Goal: Task Accomplishment & Management: Manage account settings

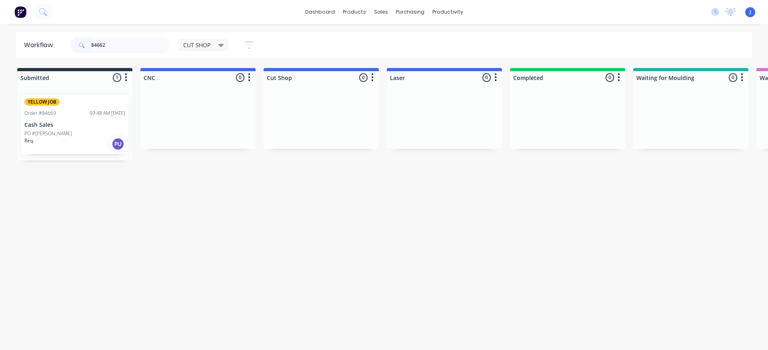
type input "84662"
click at [214, 42] on div "CUT SHOP" at bounding box center [203, 45] width 41 height 7
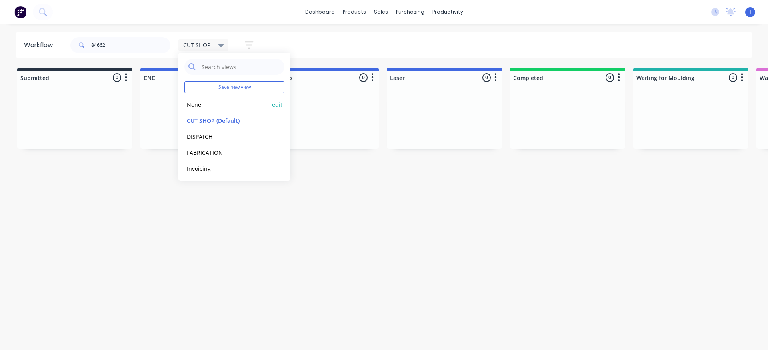
click at [205, 103] on button "None" at bounding box center [226, 104] width 85 height 9
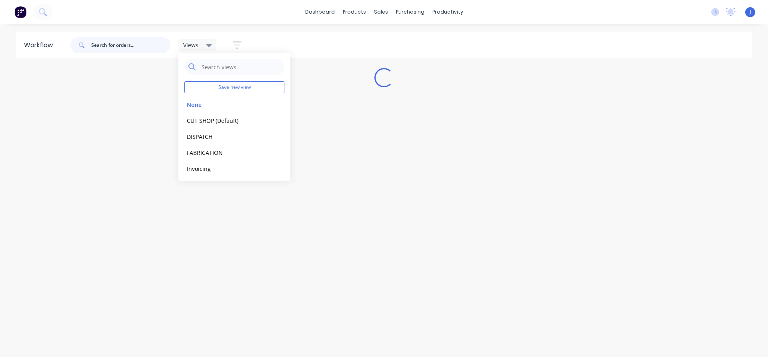
click at [139, 48] on input "text" at bounding box center [130, 45] width 79 height 16
type input "84662"
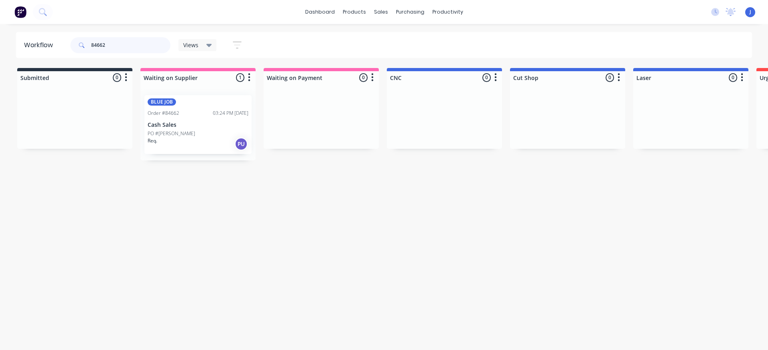
drag, startPoint x: 190, startPoint y: 133, endPoint x: 275, endPoint y: 139, distance: 85.0
click at [196, 134] on div "BLUE JOB Order #84662 03:24 PM [DATE] Cash Sales PO #[PERSON_NAME] Req. PU" at bounding box center [197, 125] width 115 height 72
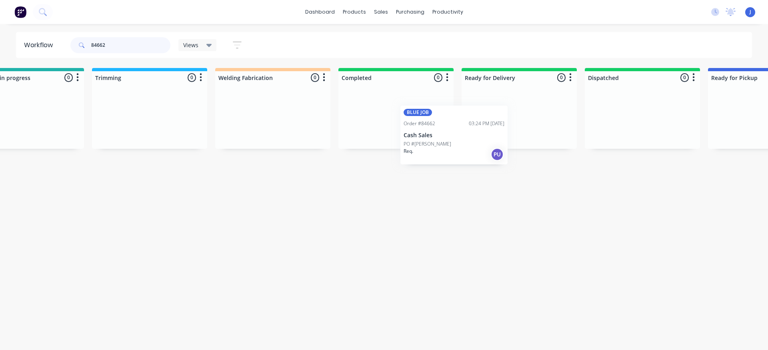
scroll to position [0, 1527]
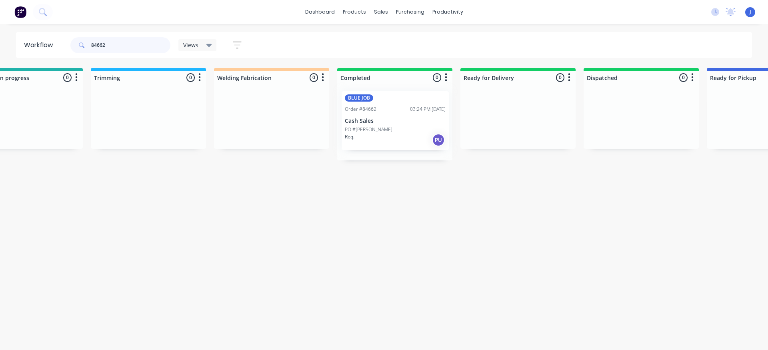
drag, startPoint x: 275, startPoint y: 139, endPoint x: 449, endPoint y: 132, distance: 174.8
click at [450, 132] on div "Submitted 0 Sort By Created date Required date Order number Customer name Most …" at bounding box center [3, 114] width 3073 height 92
click at [382, 136] on p "PO #[PERSON_NAME]" at bounding box center [368, 133] width 48 height 7
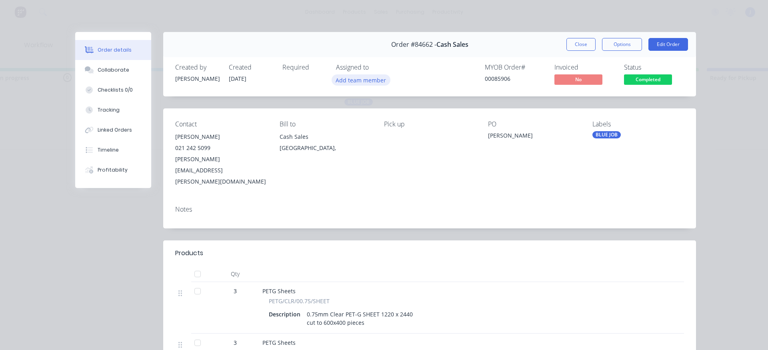
click at [359, 81] on button "Add team member" at bounding box center [360, 79] width 59 height 11
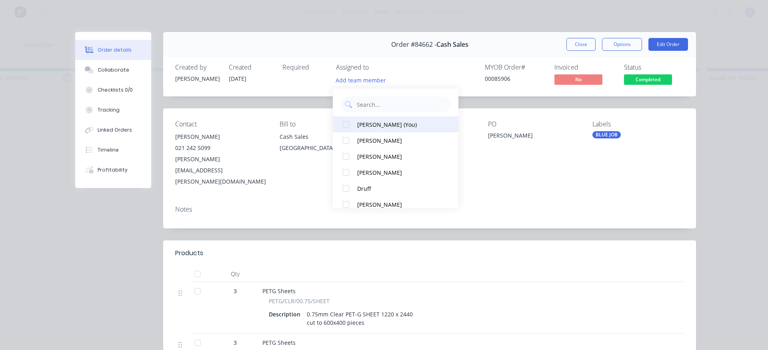
click at [372, 125] on div "[PERSON_NAME] (You)" at bounding box center [399, 124] width 84 height 8
click at [578, 44] on button "Close" at bounding box center [580, 44] width 29 height 13
